Goal: Obtain resource: Download file/media

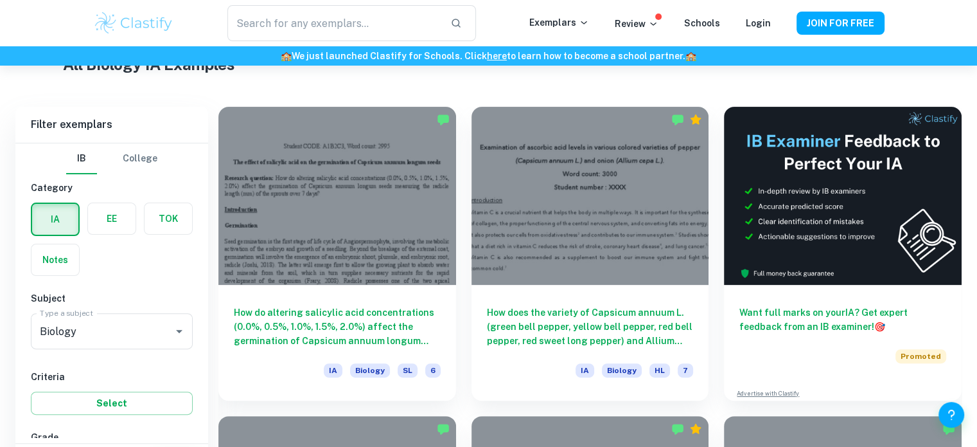
scroll to position [364, 0]
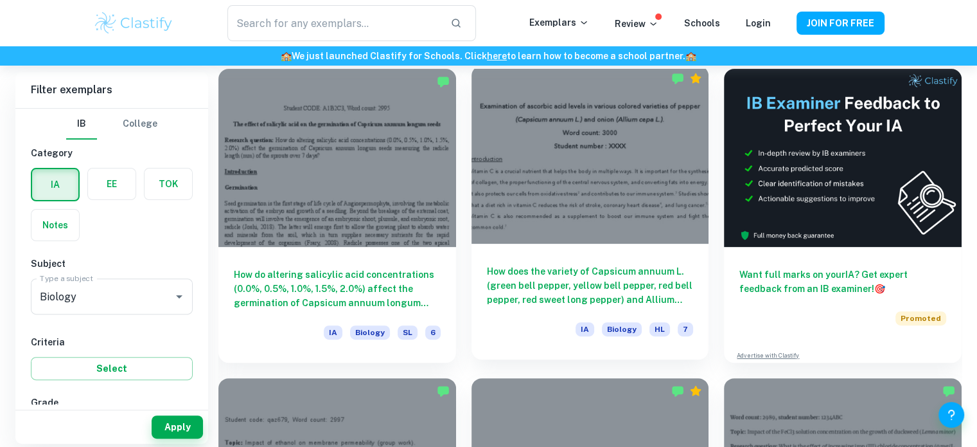
click at [625, 292] on h6 "How does the variety of Capsicum annuum L. (green bell pepper, yellow bell pepp…" at bounding box center [590, 285] width 207 height 42
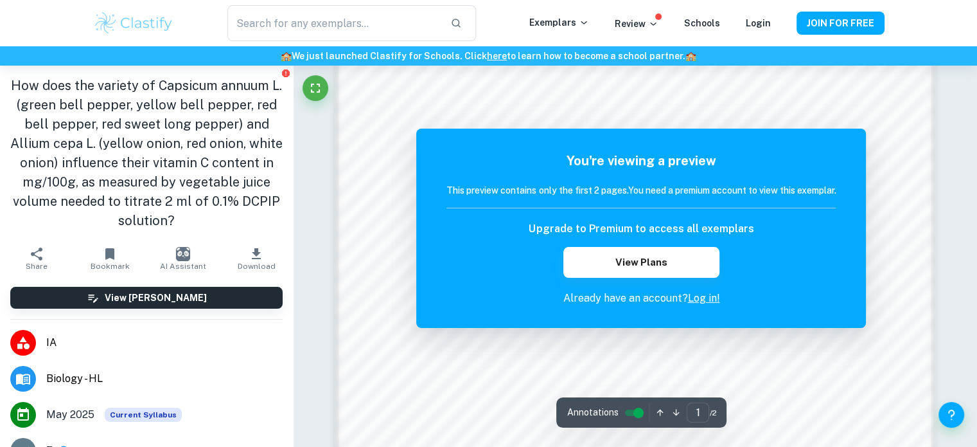
scroll to position [907, 0]
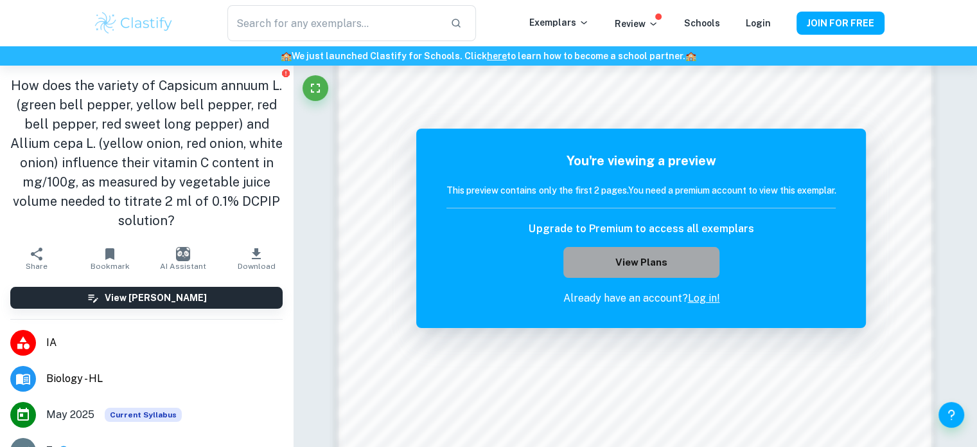
click at [657, 259] on button "View Plans" at bounding box center [640, 262] width 155 height 31
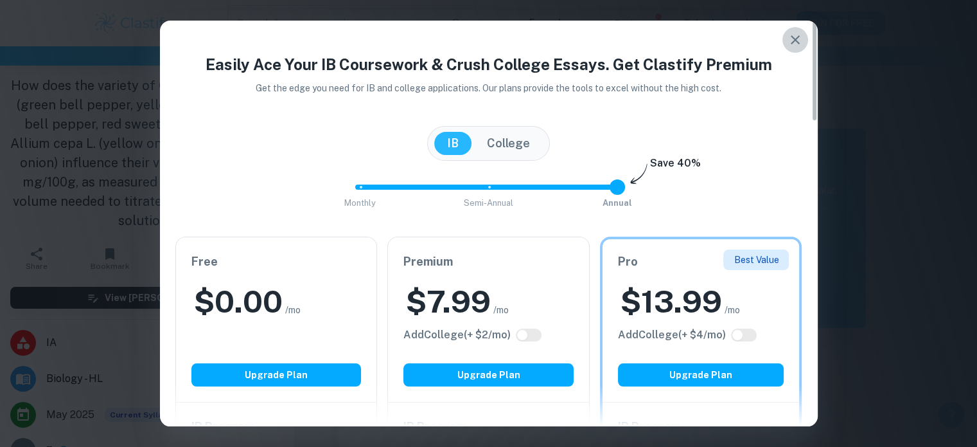
click at [792, 44] on icon "button" at bounding box center [795, 39] width 15 height 15
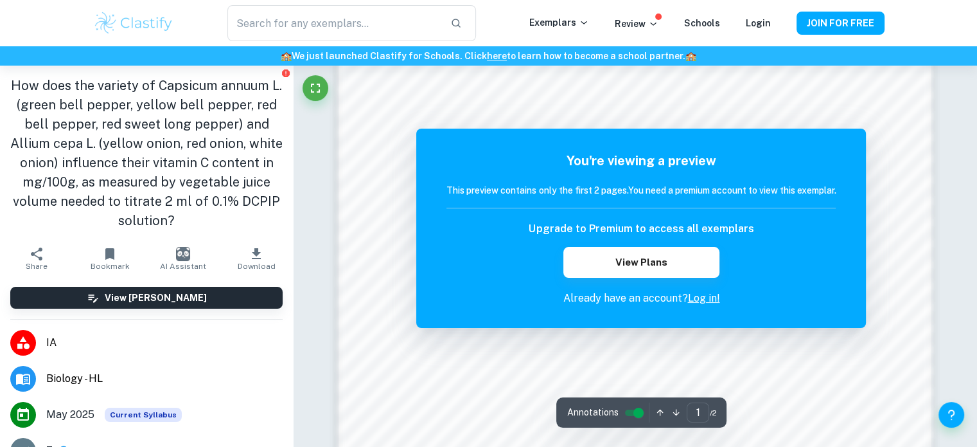
scroll to position [1004, 0]
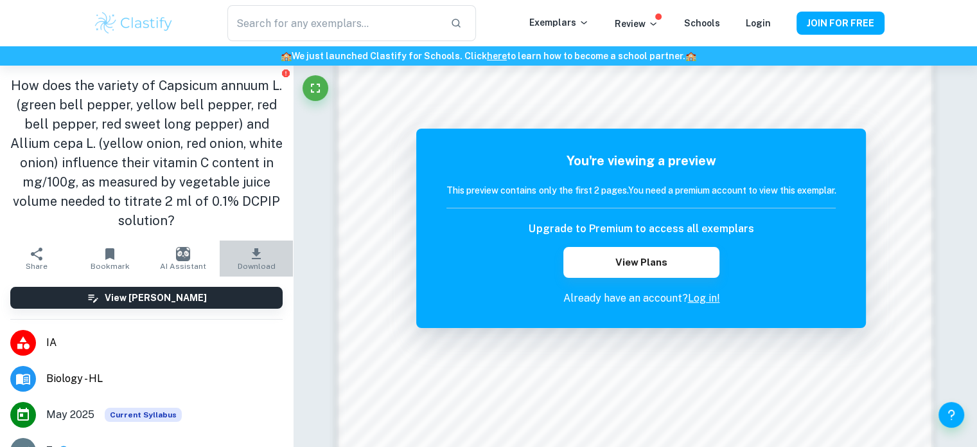
click at [252, 258] on icon "button" at bounding box center [256, 253] width 9 height 11
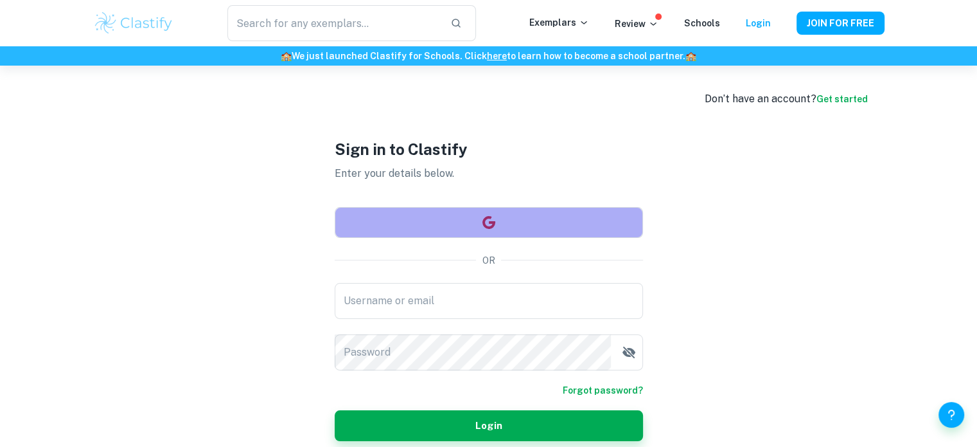
click at [440, 221] on button "button" at bounding box center [489, 222] width 308 height 31
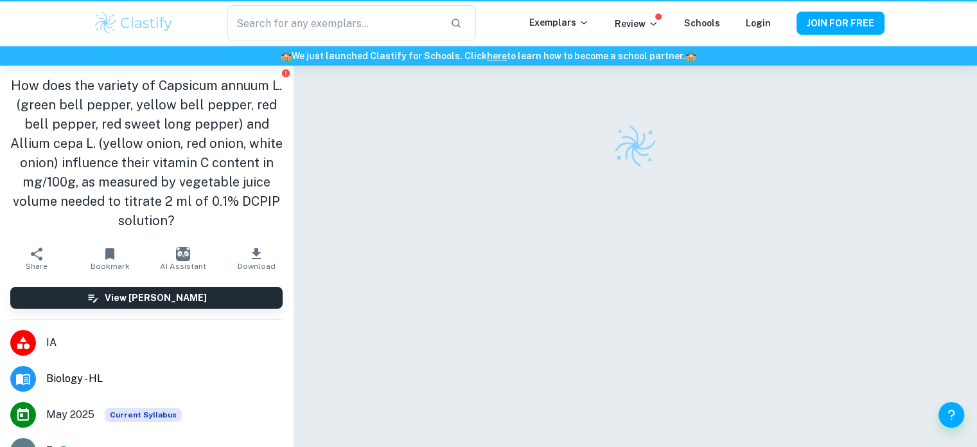
scroll to position [66, 0]
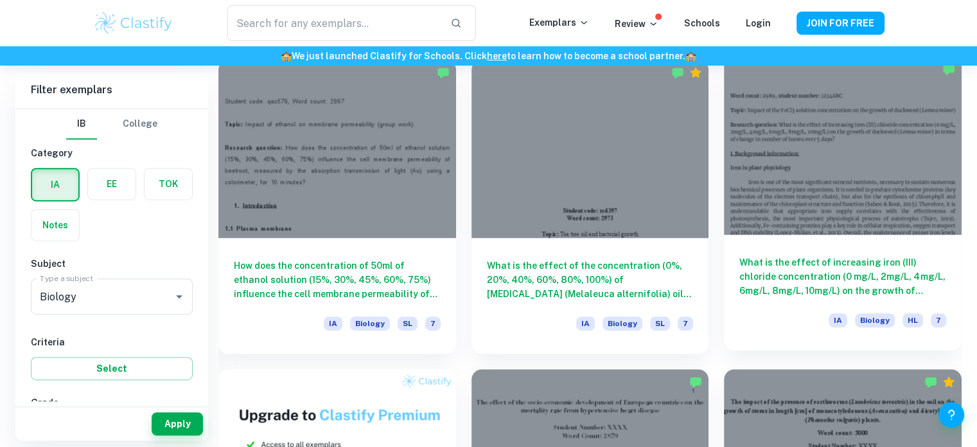
scroll to position [683, 0]
click at [819, 272] on h6 "What is the effect of increasing iron (III) chloride concentration (0 mg/L, 2mg…" at bounding box center [842, 275] width 207 height 42
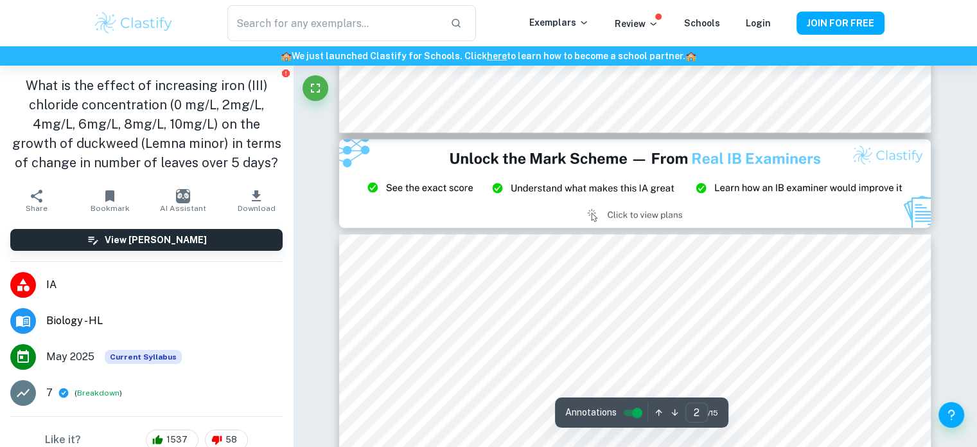
type input "3"
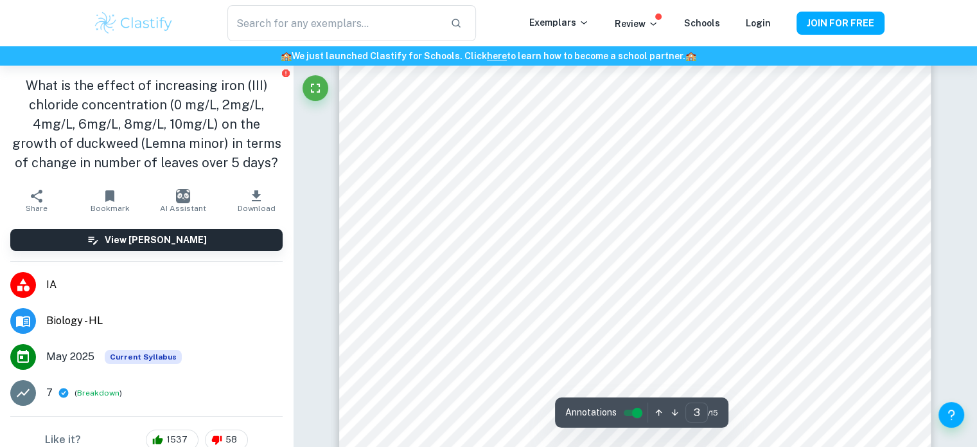
scroll to position [1921, 0]
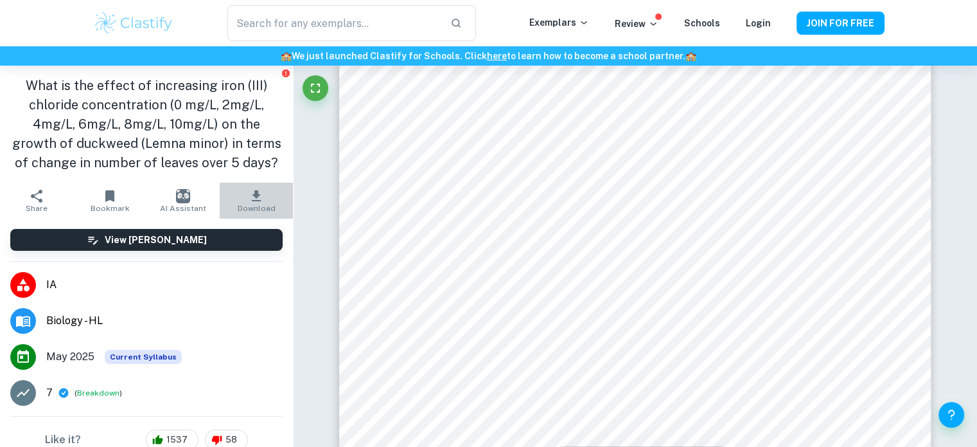
click at [252, 192] on icon "button" at bounding box center [256, 195] width 9 height 11
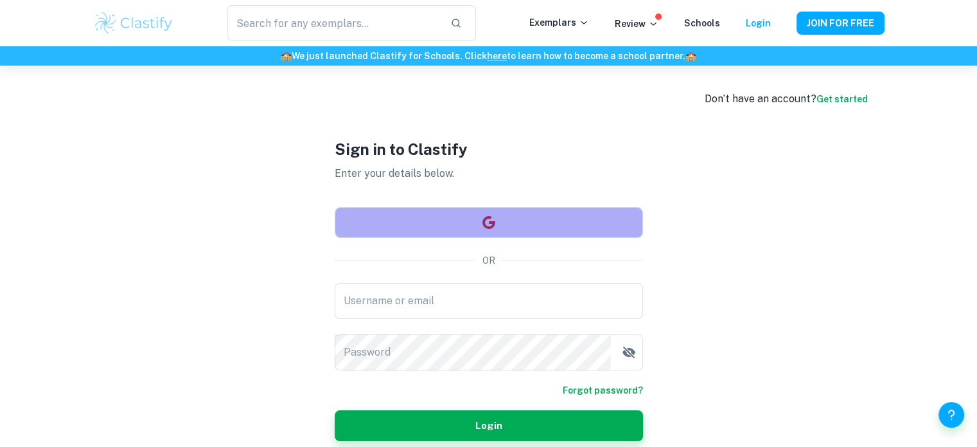
click at [425, 219] on button "button" at bounding box center [489, 222] width 308 height 31
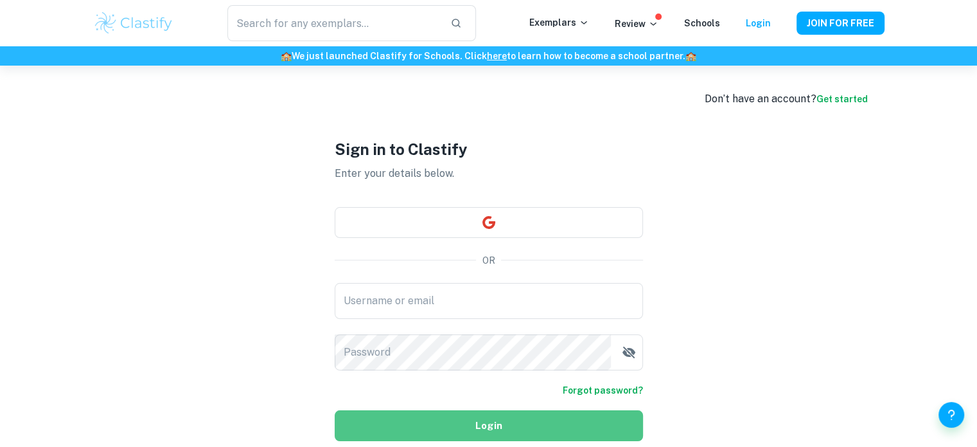
click at [488, 420] on button "Login" at bounding box center [489, 425] width 308 height 31
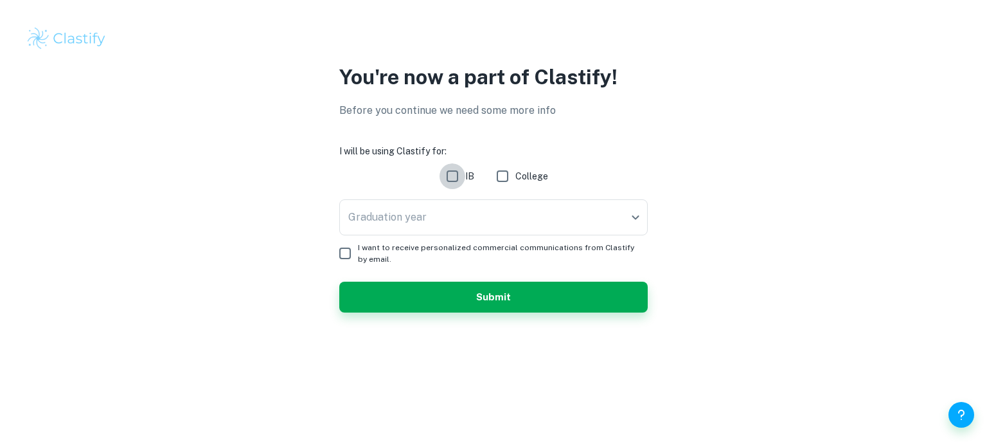
click at [452, 174] on input "IB" at bounding box center [452, 176] width 26 height 26
checkbox input "true"
click at [349, 251] on input "I want to receive personalized commercial communications from Clastify by email." at bounding box center [345, 253] width 26 height 26
click at [349, 250] on input "I want to receive personalized commercial communications from Clastify by email." at bounding box center [345, 253] width 26 height 26
checkbox input "false"
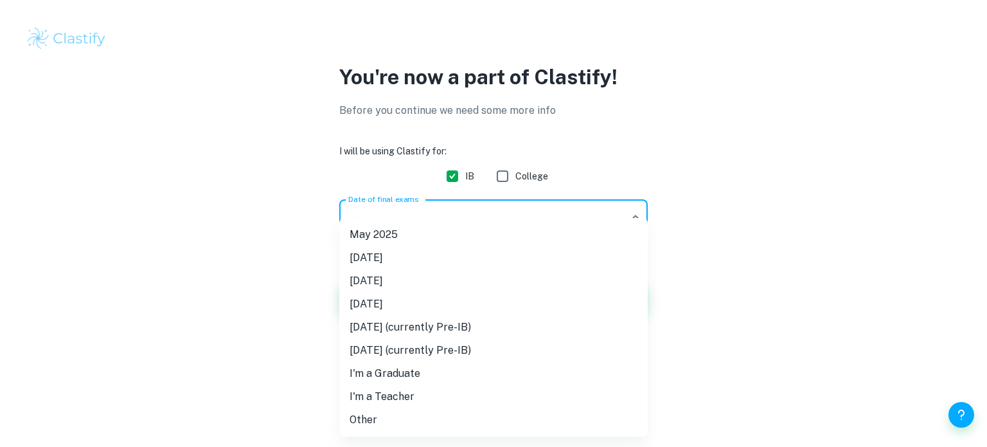
click at [633, 218] on body "We value your privacy We use cookies to enhance your browsing experience, serve…" at bounding box center [493, 223] width 987 height 447
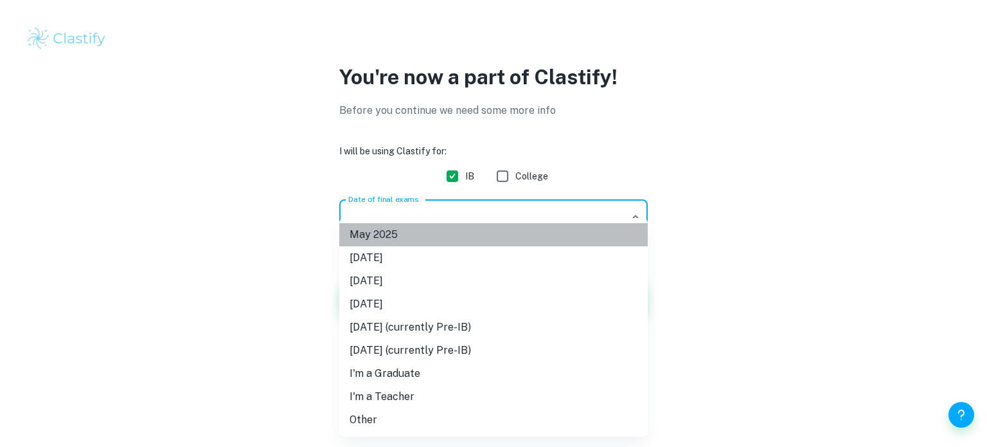
click at [420, 238] on li "May 2025" at bounding box center [493, 234] width 308 height 23
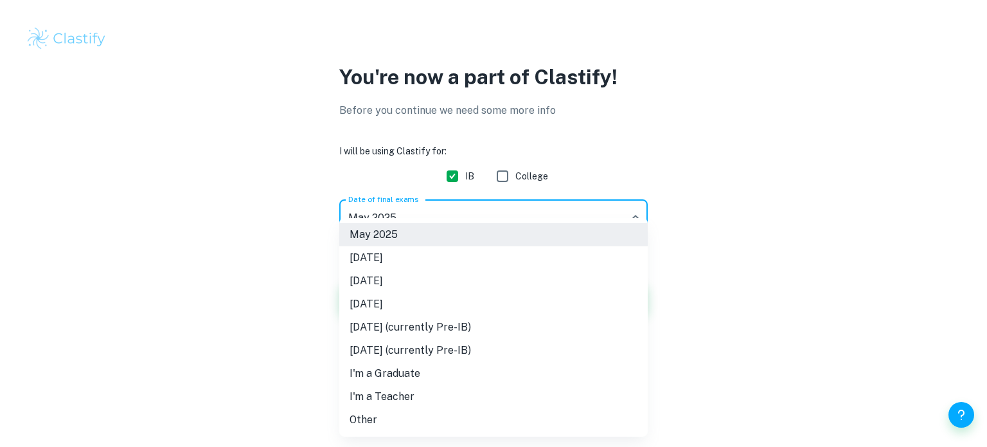
click at [637, 217] on body "We value your privacy We use cookies to enhance your browsing experience, serve…" at bounding box center [493, 223] width 987 height 447
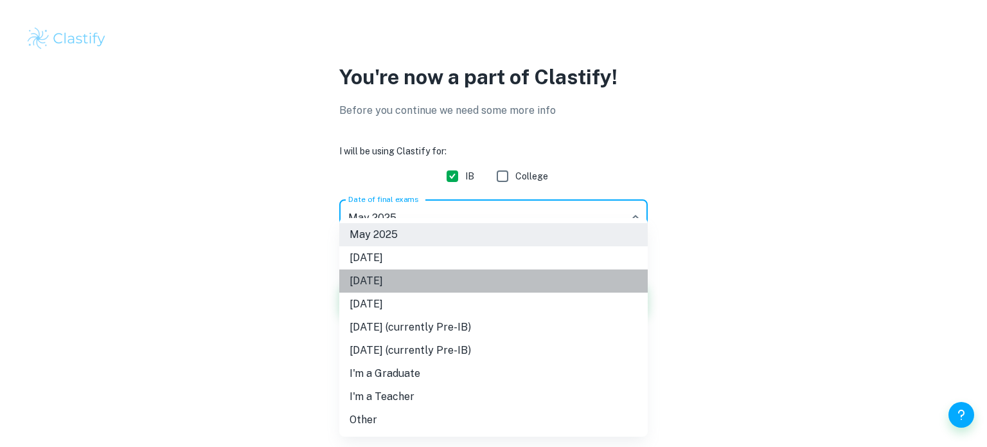
click at [457, 276] on li "[DATE]" at bounding box center [493, 280] width 308 height 23
type input "M26"
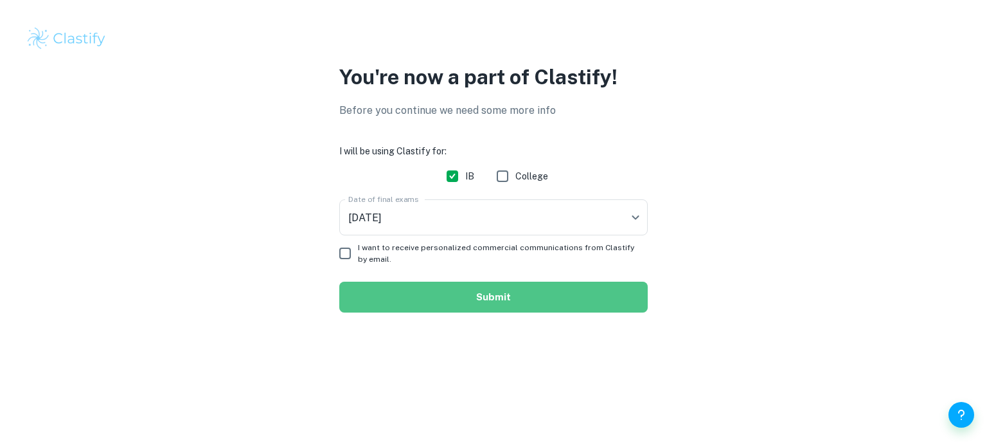
click at [480, 290] on button "Submit" at bounding box center [493, 296] width 308 height 31
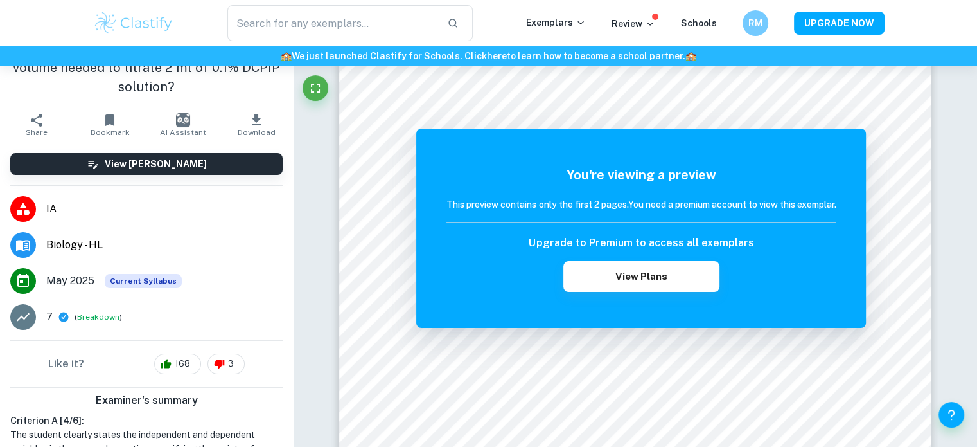
scroll to position [134, 0]
click at [96, 315] on button "Breakdown" at bounding box center [98, 317] width 42 height 12
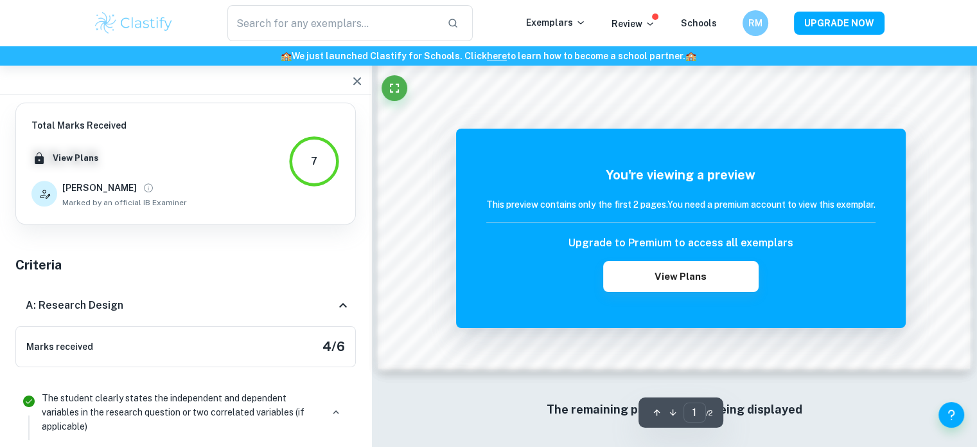
scroll to position [1402, 0]
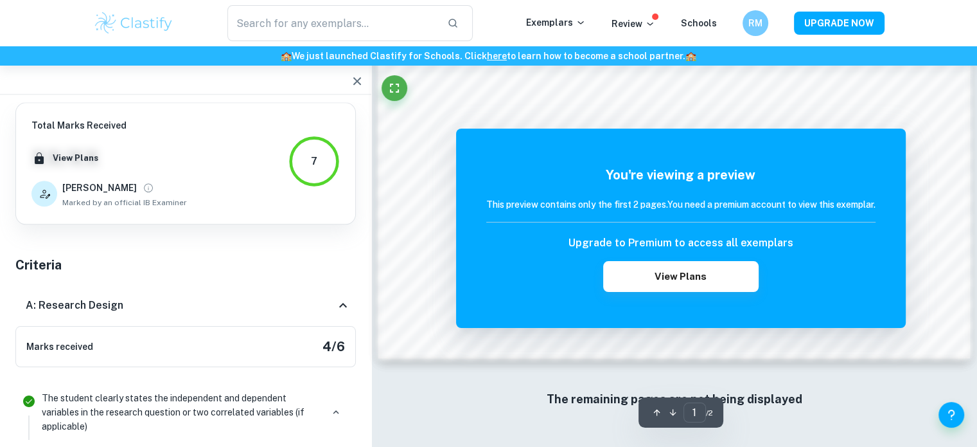
click at [357, 86] on icon "button" at bounding box center [356, 80] width 15 height 15
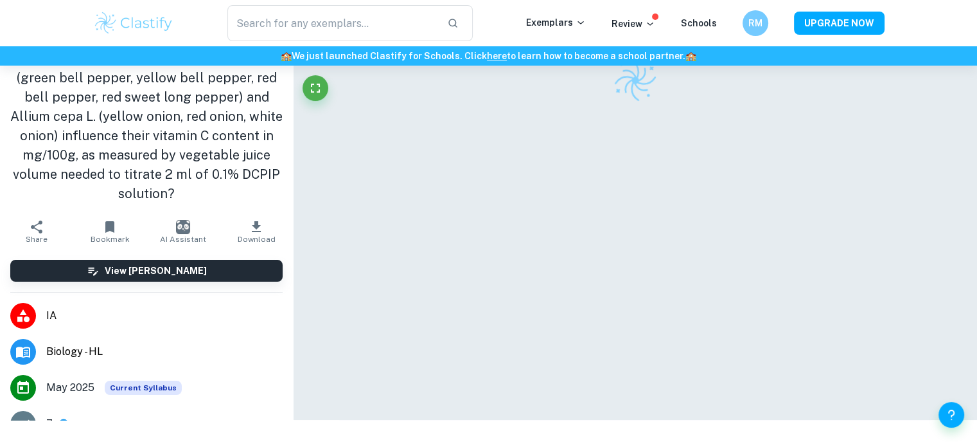
scroll to position [66, 0]
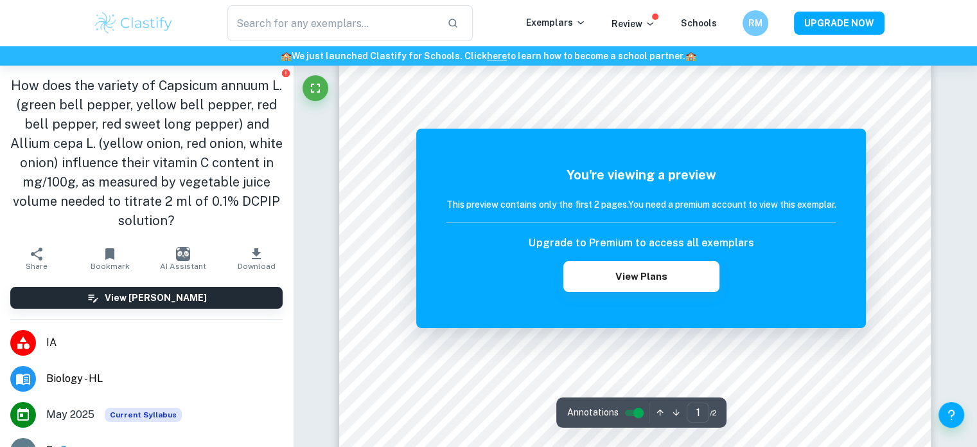
scroll to position [184, 0]
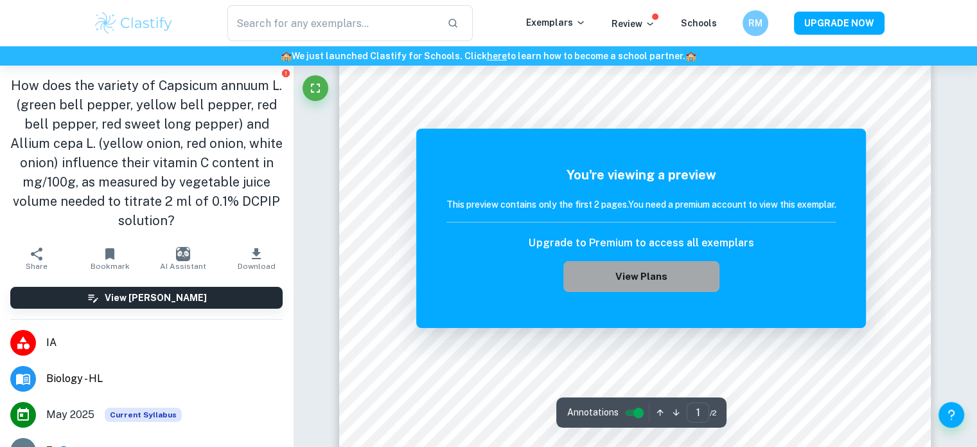
click at [614, 276] on button "View Plans" at bounding box center [640, 276] width 155 height 31
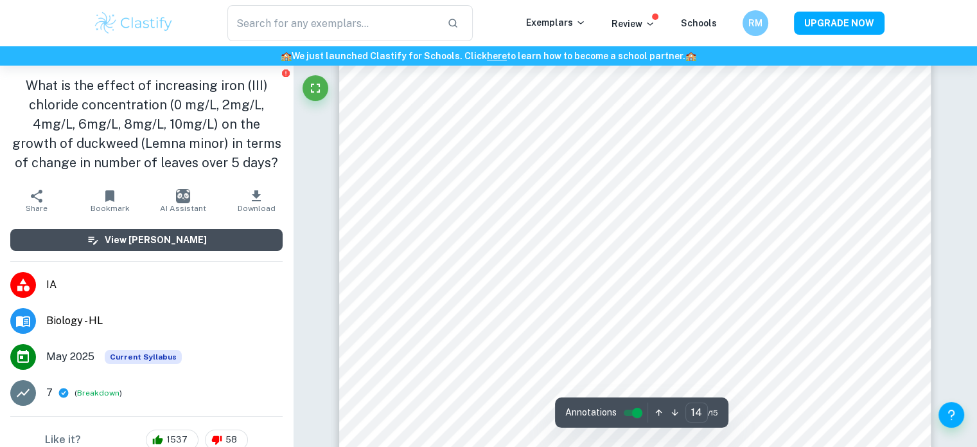
scroll to position [11682, 0]
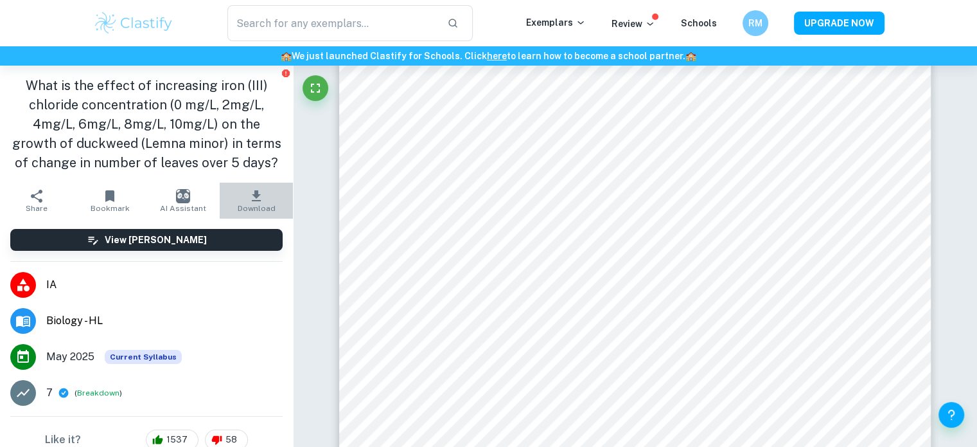
click at [252, 208] on span "Download" at bounding box center [257, 208] width 38 height 9
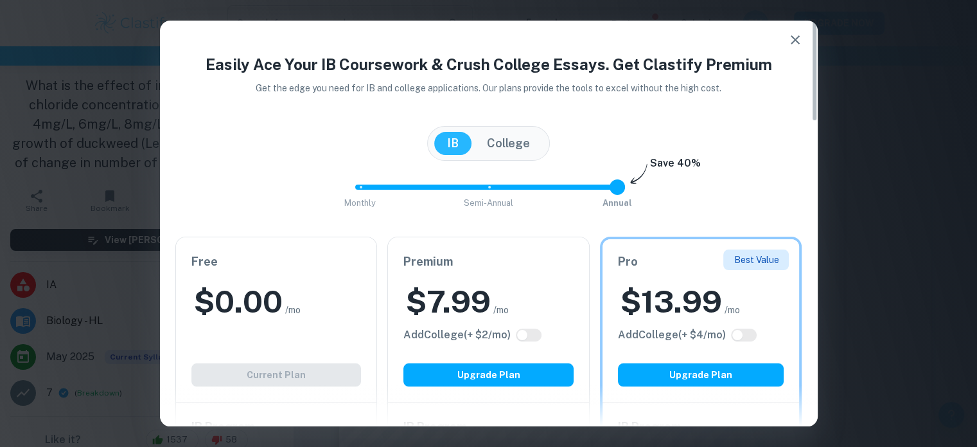
click at [285, 305] on span "/mo" at bounding box center [292, 310] width 15 height 14
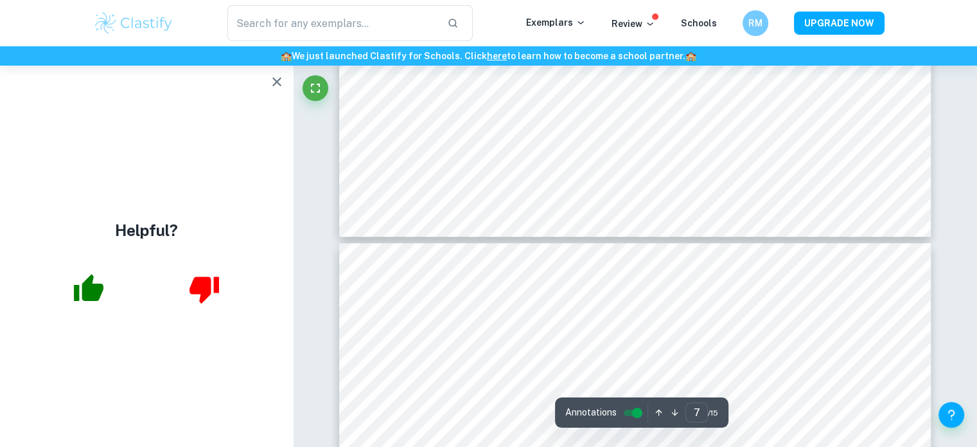
scroll to position [5890, 0]
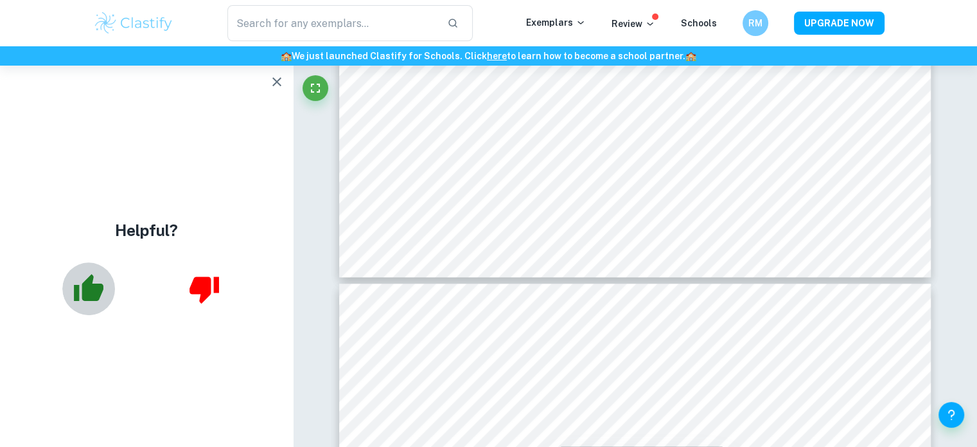
click at [86, 290] on icon "button" at bounding box center [90, 287] width 30 height 27
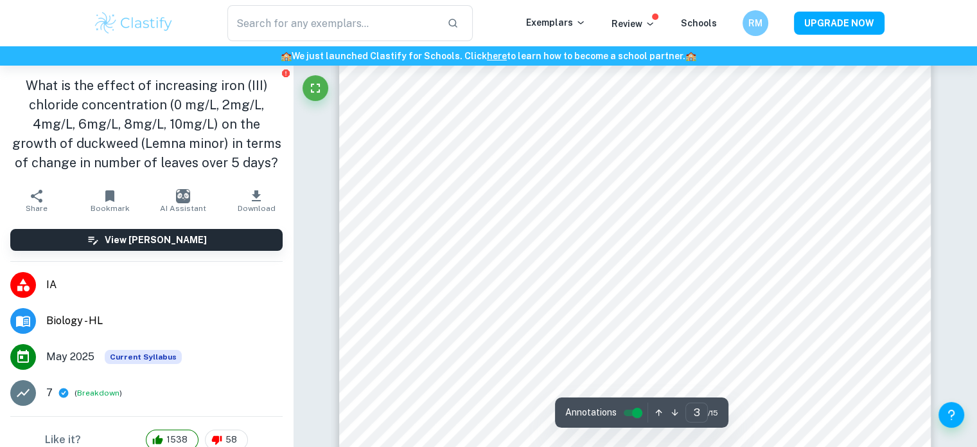
scroll to position [2337, 0]
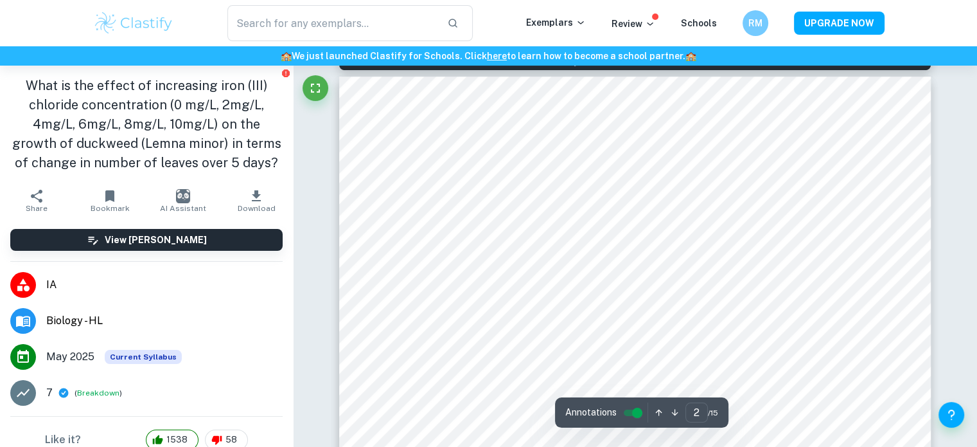
type input "1"
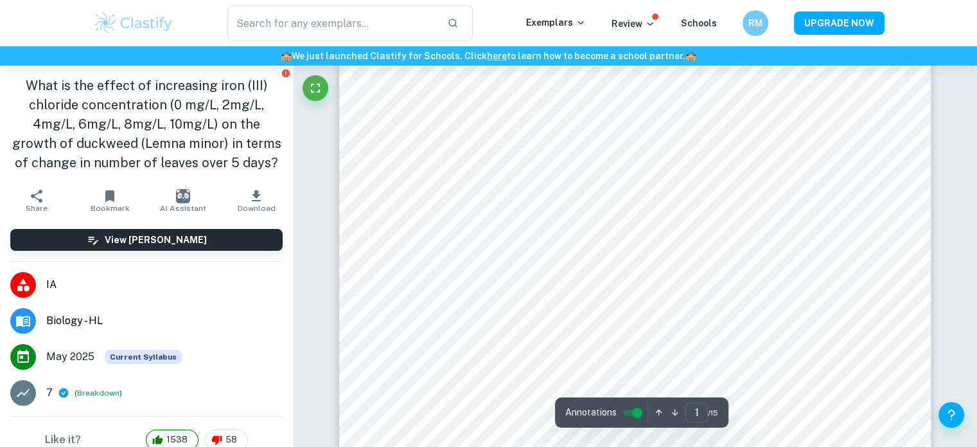
scroll to position [0, 0]
